Goal: Task Accomplishment & Management: Manage account settings

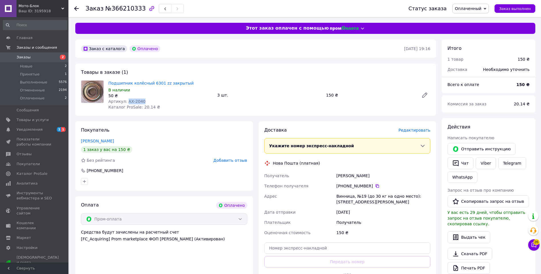
click at [126, 100] on div "Артикул: АХ-2040" at bounding box center [160, 102] width 104 height 6
click at [172, 90] on div "В наличии" at bounding box center [160, 90] width 104 height 6
drag, startPoint x: 185, startPoint y: 82, endPoint x: 109, endPoint y: 84, distance: 75.9
click at [109, 84] on span "Подшипник колёсный 6301 zz закрытый" at bounding box center [160, 83] width 104 height 6
copy link "Подшипник колёсный 6301 zz закрытый"
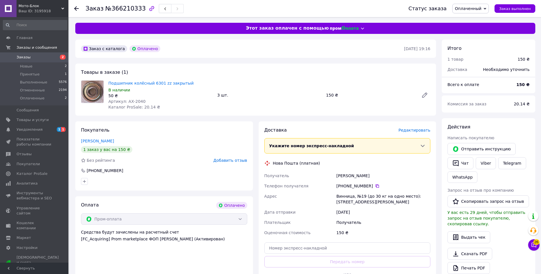
click at [347, 180] on div "Грицан Вадим" at bounding box center [383, 176] width 96 height 10
click at [346, 176] on div "Грицан Вадим" at bounding box center [383, 176] width 96 height 10
copy div "Грицан"
click at [339, 194] on div "Винница, №19 (до 30 кг на одно место): ул. Ивана Дзюбы, 4" at bounding box center [383, 199] width 96 height 16
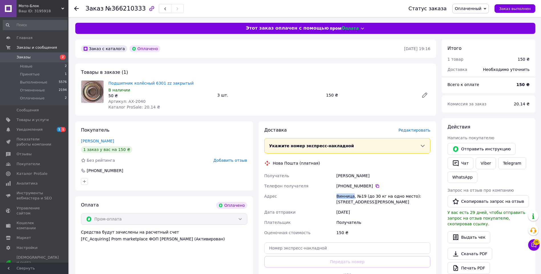
click at [339, 194] on div "Винница, №19 (до 30 кг на одно место): ул. Ивана Дзюбы, 4" at bounding box center [383, 199] width 96 height 16
copy div "Винница"
click at [375, 185] on icon at bounding box center [376, 185] width 3 height 3
click at [371, 188] on div "+380 66 972 37 24" at bounding box center [383, 186] width 94 height 6
click at [375, 188] on icon at bounding box center [376, 185] width 3 height 3
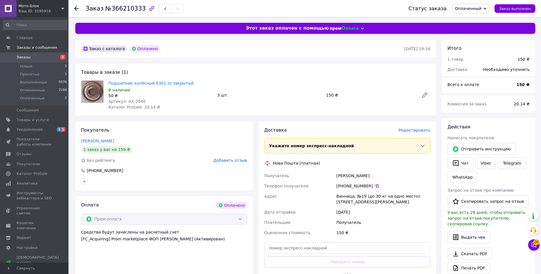
click at [341, 171] on div "Грицан Вадим" at bounding box center [383, 176] width 96 height 10
copy div "Грицан"
click at [358, 176] on div "Грицан Вадим" at bounding box center [383, 176] width 96 height 10
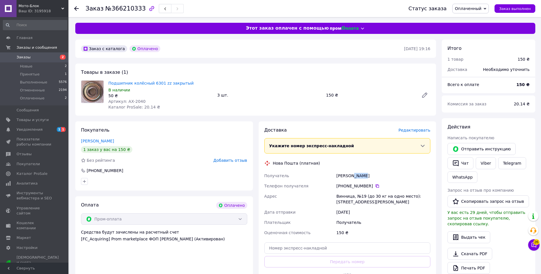
copy div "Вадим"
click at [346, 196] on div "Винница, №19 (до 30 кг на одно место): ул. Ивана Дзюбы, 4" at bounding box center [383, 199] width 96 height 16
copy div "Винница"
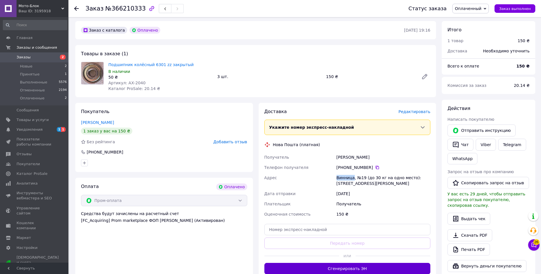
scroll to position [114, 0]
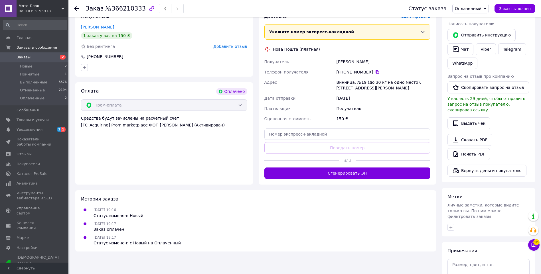
click at [302, 141] on div "Доставка Редактировать Укажите номер экспресс-накладной Обязательно введите ном…" at bounding box center [347, 96] width 166 height 166
click at [302, 138] on input "text" at bounding box center [347, 134] width 166 height 11
paste input "20451269233570"
type input "20451269233570"
click at [300, 150] on button "Передать номер" at bounding box center [347, 147] width 166 height 11
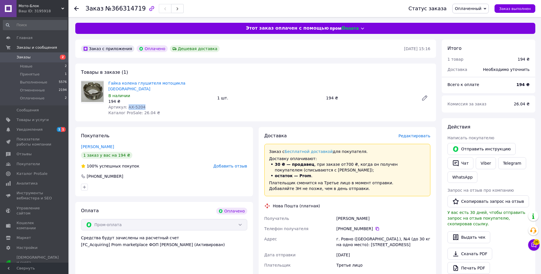
drag, startPoint x: 137, startPoint y: 100, endPoint x: 126, endPoint y: 99, distance: 11.1
click at [126, 104] on div "Артикул: АХ-5204" at bounding box center [160, 107] width 104 height 6
copy span "АХ-5204"
click at [172, 99] on div "194 ₴" at bounding box center [160, 102] width 104 height 6
drag, startPoint x: 193, startPoint y: 83, endPoint x: 108, endPoint y: 82, distance: 85.0
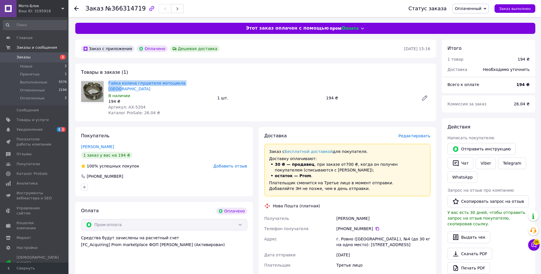
click at [108, 82] on div "Гайка колена глушителя мотоцикла МИНСК В наличии 194 ₴ Артикул: АХ-5204 Каталог…" at bounding box center [160, 98] width 109 height 38
copy link "Гайка колена глушителя мотоцикла МИНСК"
click at [340, 214] on div "Мирончук Юрій" at bounding box center [383, 219] width 96 height 10
copy div "Мирончук"
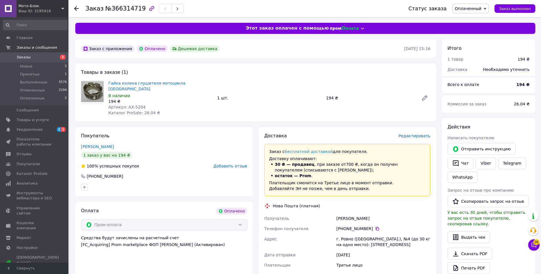
click at [345, 234] on div "г. Ровно (Ровенская обл.), №4 (до 30 кг на одно место): ул. Видинская, 5в" at bounding box center [383, 242] width 96 height 16
copy div "Ровно"
click at [375, 227] on icon at bounding box center [377, 229] width 5 height 5
click at [375, 227] on icon at bounding box center [376, 228] width 3 height 3
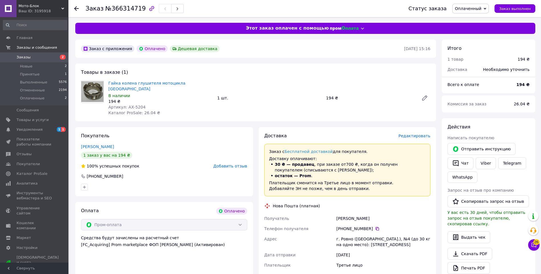
click at [344, 204] on div "Доставка Редактировать Заказ с Бесплатной доставкой для покупателя. Доставку оп…" at bounding box center [347, 234] width 166 height 203
click at [344, 203] on div "Доставка Редактировать Заказ с Бесплатной доставкой для покупателя. Доставку оп…" at bounding box center [347, 234] width 166 height 203
copy div "Мирончук"
click at [361, 214] on div "Мирончук Юрій" at bounding box center [383, 219] width 96 height 10
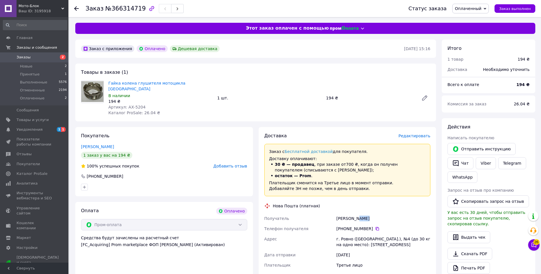
copy div "Юрій"
click at [346, 234] on div "г. Ровно (Ровенская обл.), №4 (до 30 кг на одно место): ул. Видинская, 5в" at bounding box center [383, 242] width 96 height 16
copy div "Ровно"
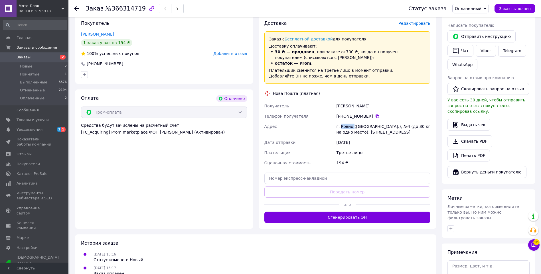
scroll to position [114, 0]
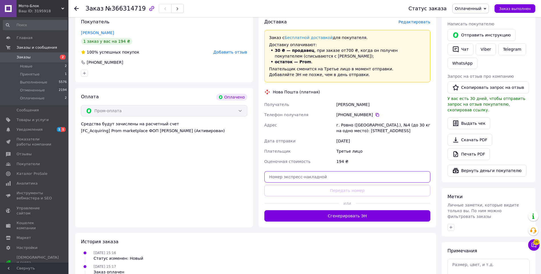
click at [294, 171] on input "text" at bounding box center [347, 176] width 166 height 11
paste input "20451269233681"
type input "20451269233681"
click at [290, 186] on button "Передать номер" at bounding box center [347, 190] width 166 height 11
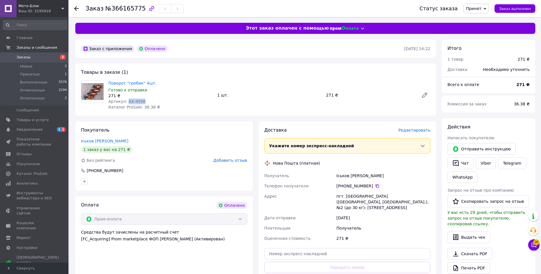
drag, startPoint x: 140, startPoint y: 100, endPoint x: 126, endPoint y: 99, distance: 14.0
click at [126, 99] on div "Артикул: АХ-4556" at bounding box center [160, 102] width 104 height 6
copy span "АХ-4556"
click at [164, 87] on div "Готово к отправке" at bounding box center [160, 90] width 104 height 6
drag, startPoint x: 145, startPoint y: 82, endPoint x: 107, endPoint y: 80, distance: 38.0
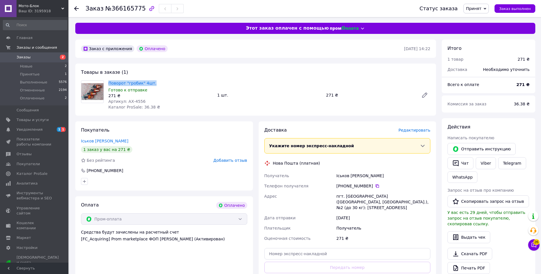
click at [107, 80] on div "Поворот "гробик" 4шт. Готово к отправке 271 ₴ Артикул: АХ-4556 Каталог ProSale:…" at bounding box center [160, 95] width 109 height 32
copy link "Поворот "гробик" 4шт."
click at [343, 178] on div "Іськов [PERSON_NAME]" at bounding box center [383, 176] width 96 height 10
copy div "Іськов"
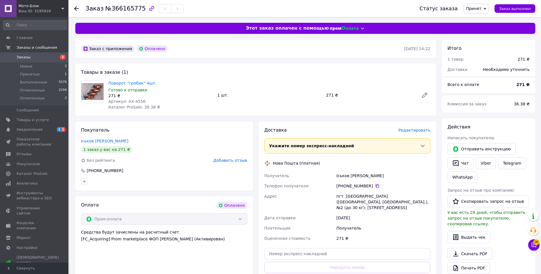
click at [344, 196] on div "пгт. [GEOGRAPHIC_DATA] ([GEOGRAPHIC_DATA], [GEOGRAPHIC_DATA].), №2 (до 30 кг): …" at bounding box center [383, 202] width 96 height 22
copy div "[GEOGRAPHIC_DATA]"
click at [375, 184] on icon at bounding box center [377, 186] width 5 height 5
click at [375, 186] on icon at bounding box center [377, 186] width 5 height 5
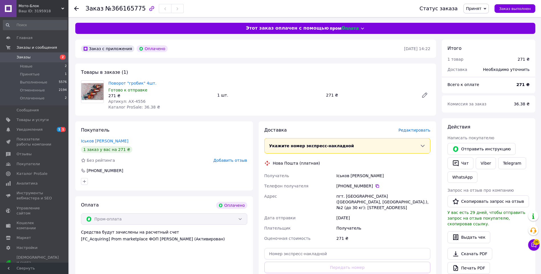
click at [346, 186] on div "+380 95 753 22 71" at bounding box center [383, 186] width 94 height 6
click at [341, 175] on div "Іськов Віктор" at bounding box center [383, 176] width 96 height 10
copy div "Іськов"
click at [355, 176] on div "Іськов Віктор" at bounding box center [383, 176] width 96 height 10
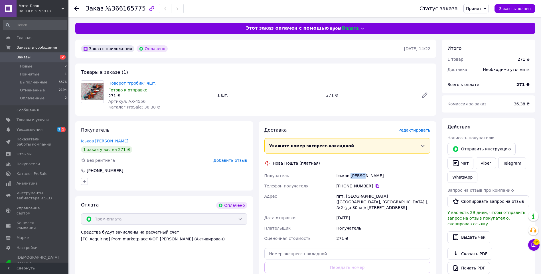
click at [355, 176] on div "Іськов Віктор" at bounding box center [383, 176] width 96 height 10
copy div "Віктор"
click at [352, 191] on div "+380 95 753 22 71" at bounding box center [383, 186] width 96 height 10
click at [348, 199] on div "пгт. Петропавловка (Днепропетровская обл., Синельниковский р-н.), №2 (до 30 кг)…" at bounding box center [383, 202] width 96 height 22
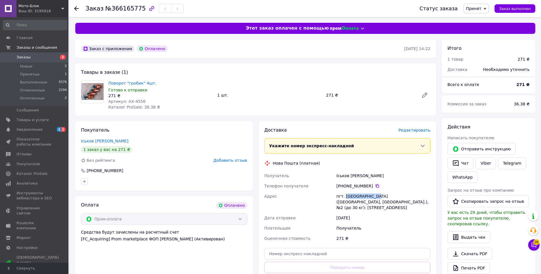
click at [348, 199] on div "пгт. Петропавловка (Днепропетровская обл., Синельниковский р-н.), №2 (до 30 кг)…" at bounding box center [383, 202] width 96 height 22
copy div "Петропавловка"
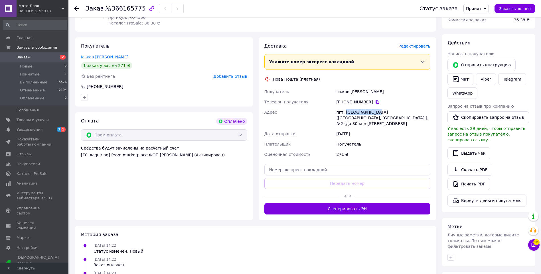
scroll to position [86, 0]
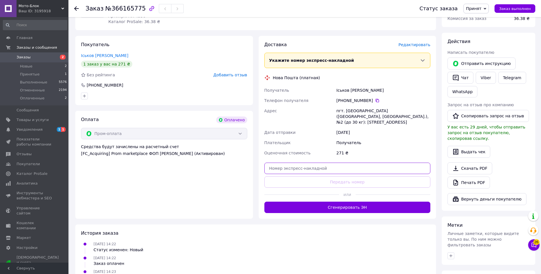
click at [308, 171] on input "text" at bounding box center [347, 168] width 166 height 11
paste input "20451269233821"
type input "20451269233821"
click at [305, 184] on button "Передать номер" at bounding box center [347, 181] width 166 height 11
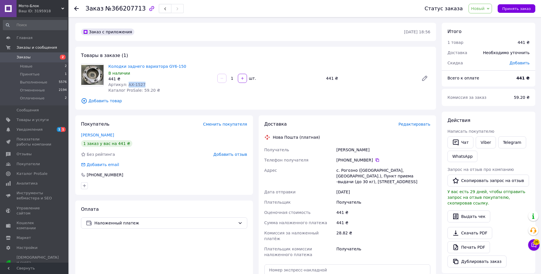
click at [126, 84] on div "Артикул: АХ-1527" at bounding box center [160, 85] width 104 height 6
copy span "АХ-1527"
drag, startPoint x: 168, startPoint y: 84, endPoint x: 171, endPoint y: 80, distance: 5.7
click at [168, 84] on div "Артикул: АХ-1527" at bounding box center [160, 85] width 104 height 6
click at [180, 65] on span "Колодки заднего вариатора GY6-150" at bounding box center [160, 67] width 104 height 6
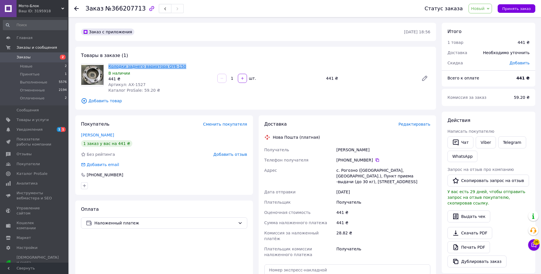
drag, startPoint x: 175, startPoint y: 65, endPoint x: 115, endPoint y: 65, distance: 60.4
click at [115, 65] on span "Колодки заднего вариатора GY6-150" at bounding box center [160, 67] width 104 height 6
copy link "Колодки заднего вариатора GY6-150"
click at [343, 146] on div "Сергій Коняєв" at bounding box center [383, 150] width 96 height 10
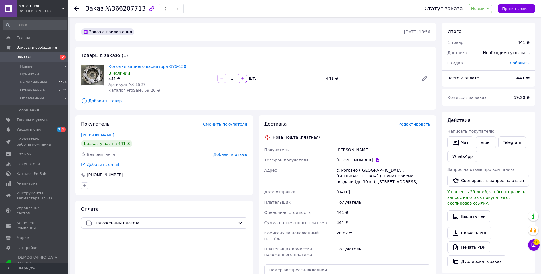
drag, startPoint x: 343, startPoint y: 146, endPoint x: 358, endPoint y: 147, distance: 15.1
click at [358, 147] on div "Сергій Коняєв" at bounding box center [383, 150] width 96 height 10
copy div "Коняєв"
click at [345, 169] on div "с. Рогозно (Львовская обл., Яворовский р-н.), Пункт приема -выдачи (до 30 кг), …" at bounding box center [383, 176] width 96 height 22
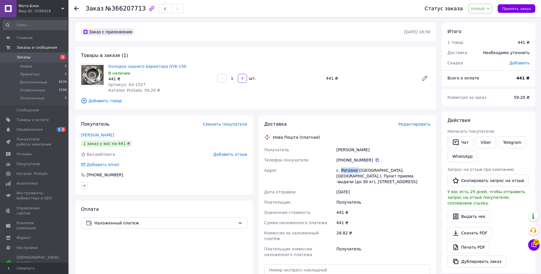
click at [345, 169] on div "с. Рогозно (Львовская обл., Яворовский р-н.), Пункт приема -выдачи (до 30 кг), …" at bounding box center [383, 176] width 96 height 22
copy div "Рогозно"
click at [367, 159] on div "+380 97 582 64 95" at bounding box center [383, 160] width 94 height 6
click at [376, 160] on icon at bounding box center [377, 160] width 5 height 5
click at [373, 157] on div "+380 97 582 64 95" at bounding box center [383, 160] width 94 height 6
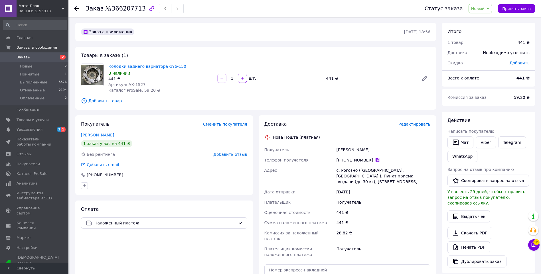
click at [375, 159] on icon at bounding box center [376, 160] width 3 height 3
click at [342, 147] on div "Сергій Коняєв" at bounding box center [383, 150] width 96 height 10
copy div "Сергій"
drag, startPoint x: 342, startPoint y: 147, endPoint x: 359, endPoint y: 148, distance: 17.7
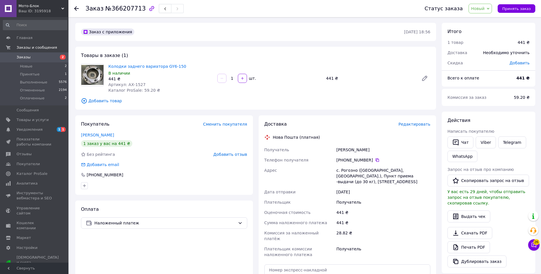
click at [359, 148] on div "Сергій Коняєв" at bounding box center [383, 150] width 96 height 10
copy div "Коняєв"
click at [339, 151] on div "Сергій Коняєв" at bounding box center [383, 150] width 96 height 10
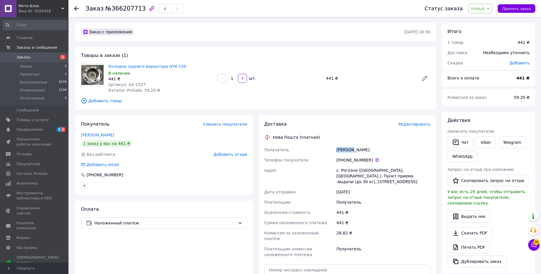
copy div "Сергій"
click at [350, 169] on div "с. Рогозно (Львовская обл., Яворовский р-н.), Пункт приема -выдачи (до 30 кг), …" at bounding box center [383, 176] width 96 height 22
copy div "Рогозно"
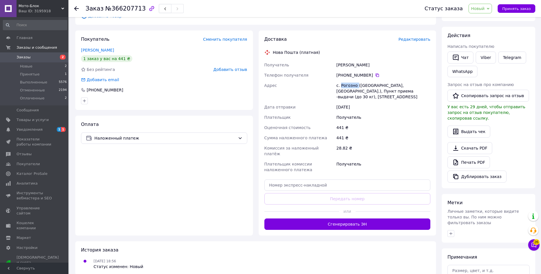
scroll to position [86, 0]
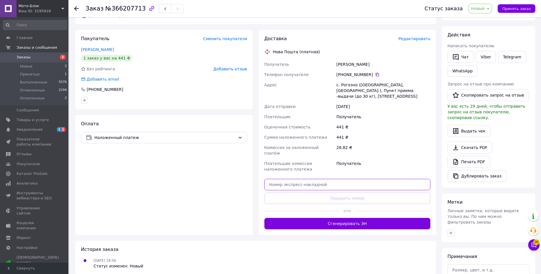
click at [304, 181] on input "text" at bounding box center [347, 184] width 166 height 11
paste input "20451269234023"
type input "20451269234023"
click at [298, 193] on button "Передать номер" at bounding box center [347, 198] width 166 height 11
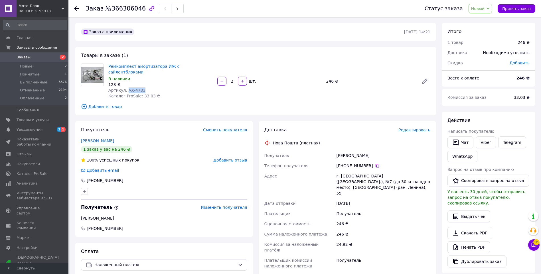
drag, startPoint x: 139, startPoint y: 84, endPoint x: 126, endPoint y: 84, distance: 13.4
click at [126, 88] on div "Артикул: АХ-4733" at bounding box center [160, 91] width 104 height 6
copy span "АХ-4733"
click at [186, 103] on span "Добавить товар" at bounding box center [255, 106] width 349 height 6
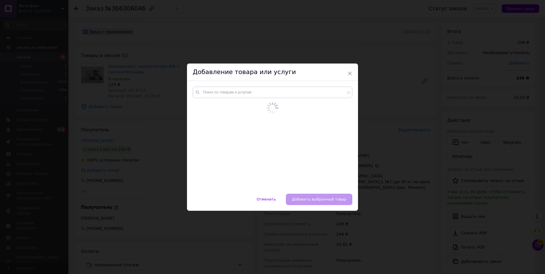
click at [151, 73] on div "× Добавление товара или услуги Отменить   Добавить выбранный товар" at bounding box center [272, 137] width 545 height 274
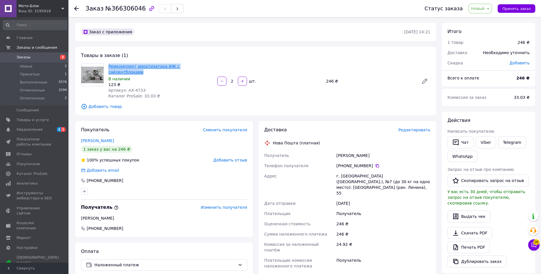
drag, startPoint x: 201, startPoint y: 67, endPoint x: 111, endPoint y: 66, distance: 90.1
click at [106, 66] on div "Ремкомплект амортизатора ИЖ с сайлентблоками В наличии 123 ₴ Артикул: АХ-4733 К…" at bounding box center [160, 81] width 109 height 38
copy link "Ремкомплект амортизатора ИЖ с сайлентблоками"
click at [343, 151] on div "[PERSON_NAME]" at bounding box center [383, 156] width 96 height 10
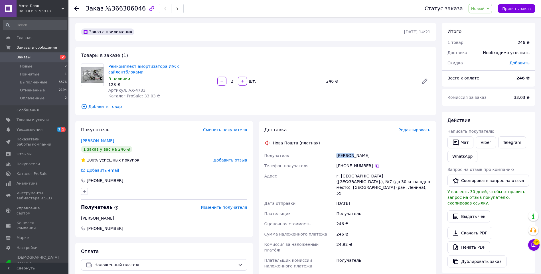
copy div "Клебан"
click at [349, 171] on div "г. [GEOGRAPHIC_DATA] ([GEOGRAPHIC_DATA].), №7 (до 30 кг на одно место): [GEOGRA…" at bounding box center [383, 184] width 96 height 27
drag, startPoint x: 349, startPoint y: 168, endPoint x: 338, endPoint y: 171, distance: 11.4
click at [338, 171] on div "г. [GEOGRAPHIC_DATA] ([GEOGRAPHIC_DATA].), №7 (до 30 кг на одно место): [GEOGRA…" at bounding box center [383, 184] width 96 height 27
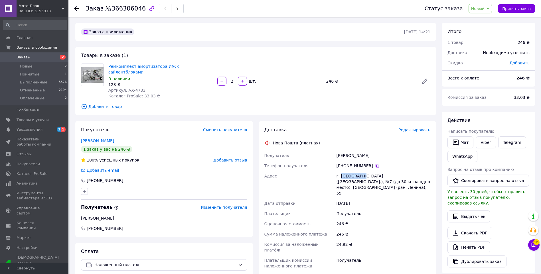
drag, startPoint x: 341, startPoint y: 169, endPoint x: 361, endPoint y: 169, distance: 20.0
click at [361, 171] on div "г. [GEOGRAPHIC_DATA] ([GEOGRAPHIC_DATA].), №7 (до 30 кг на одно место): [GEOGRA…" at bounding box center [383, 184] width 96 height 27
copy div "Кривой Рог"
click at [372, 161] on div "[PHONE_NUMBER]" at bounding box center [383, 166] width 96 height 10
click at [375, 164] on icon at bounding box center [377, 166] width 5 height 5
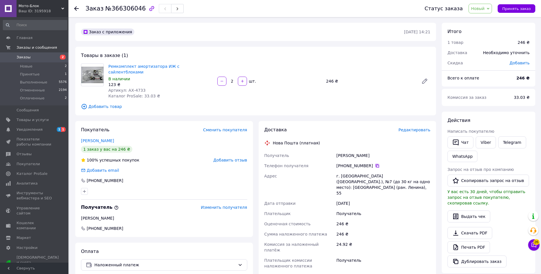
click at [376, 164] on icon at bounding box center [377, 166] width 5 height 5
click at [345, 151] on div "[PERSON_NAME]" at bounding box center [383, 156] width 96 height 10
copy div "Клебан"
click at [355, 151] on div "[PERSON_NAME]" at bounding box center [383, 156] width 96 height 10
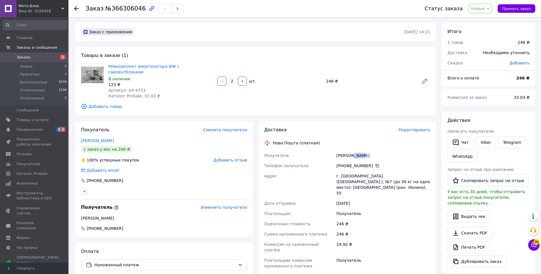
click at [355, 151] on div "[PERSON_NAME]" at bounding box center [383, 156] width 96 height 10
copy div "[PERSON_NAME]"
click at [347, 171] on div "г. [GEOGRAPHIC_DATA] ([GEOGRAPHIC_DATA].), №7 (до 30 кг на одно место): [GEOGRA…" at bounding box center [383, 184] width 96 height 27
drag, startPoint x: 340, startPoint y: 170, endPoint x: 358, endPoint y: 172, distance: 18.3
click at [360, 171] on div "г. [GEOGRAPHIC_DATA] ([GEOGRAPHIC_DATA].), №7 (до 30 кг на одно место): [GEOGRA…" at bounding box center [383, 184] width 96 height 27
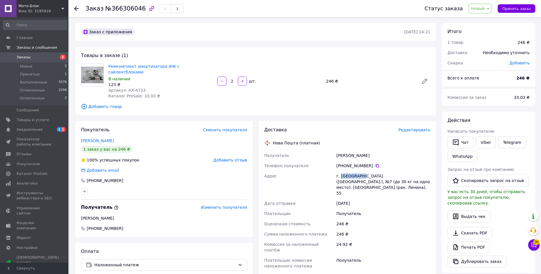
copy div "Кривой Рог"
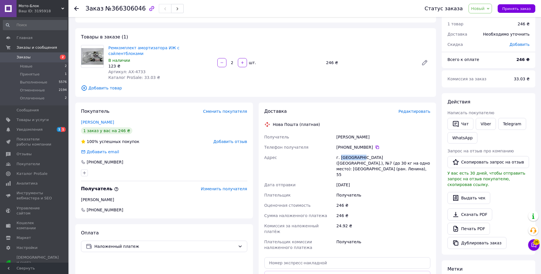
scroll to position [86, 0]
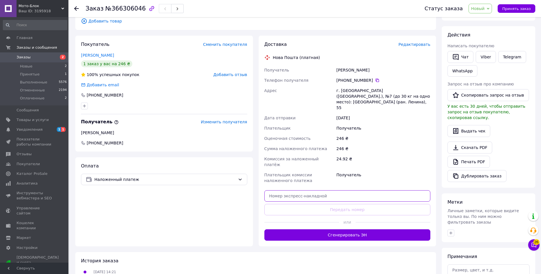
click at [307, 190] on input "text" at bounding box center [347, 195] width 166 height 11
paste input "20451269234160"
type input "20451269234160"
click at [304, 204] on button "Передать номер" at bounding box center [347, 209] width 166 height 11
